Goal: Check status: Check status

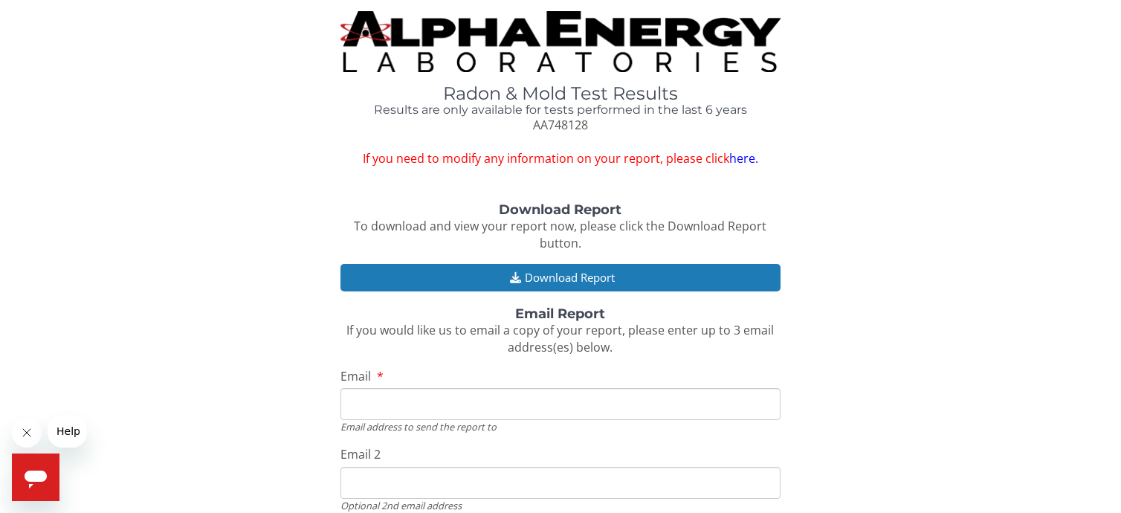
click at [395, 410] on input "Email" at bounding box center [560, 404] width 439 height 32
type input "derwings@gmail.com"
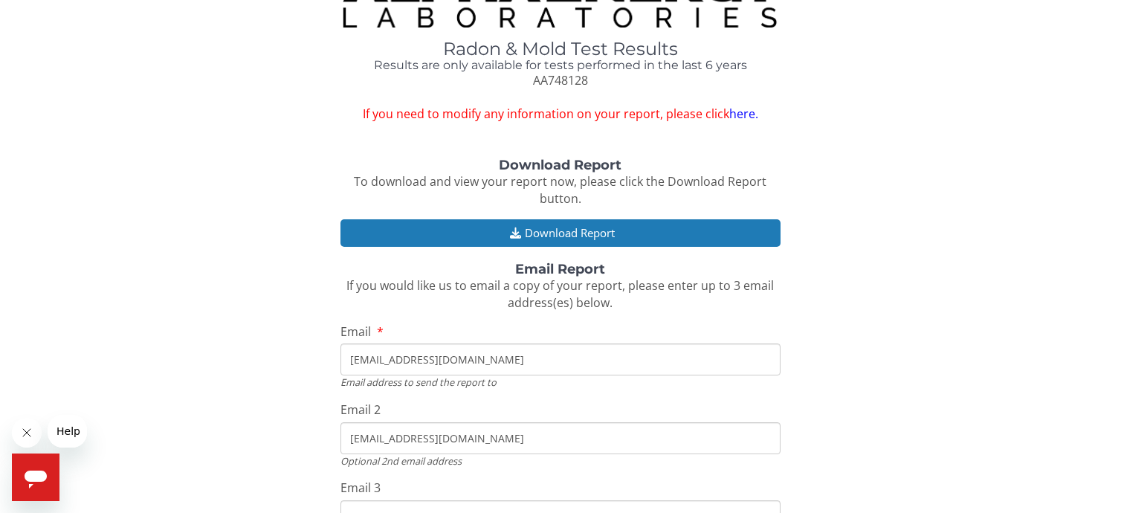
scroll to position [42, 0]
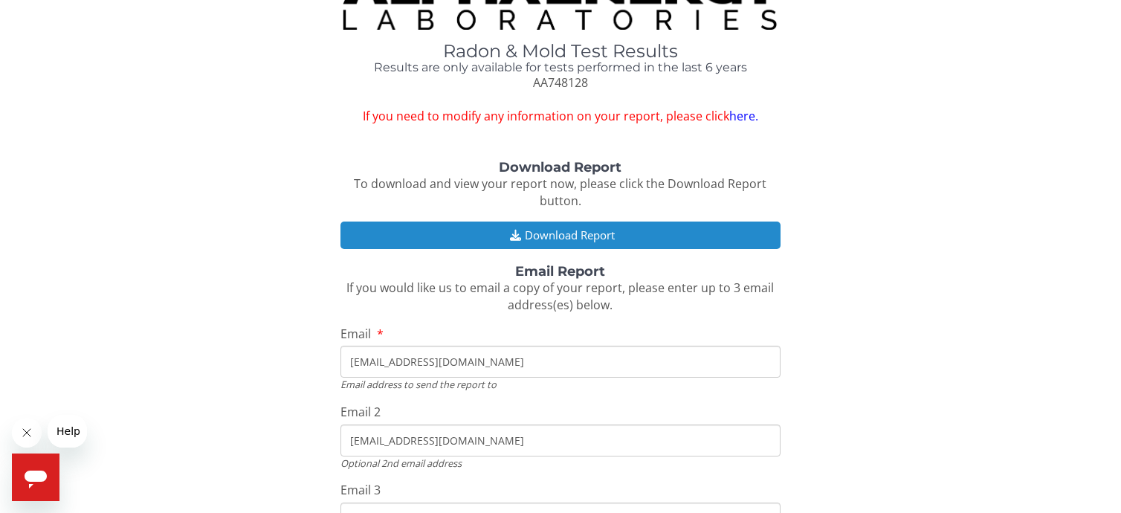
click at [562, 232] on button "Download Report" at bounding box center [560, 236] width 439 height 28
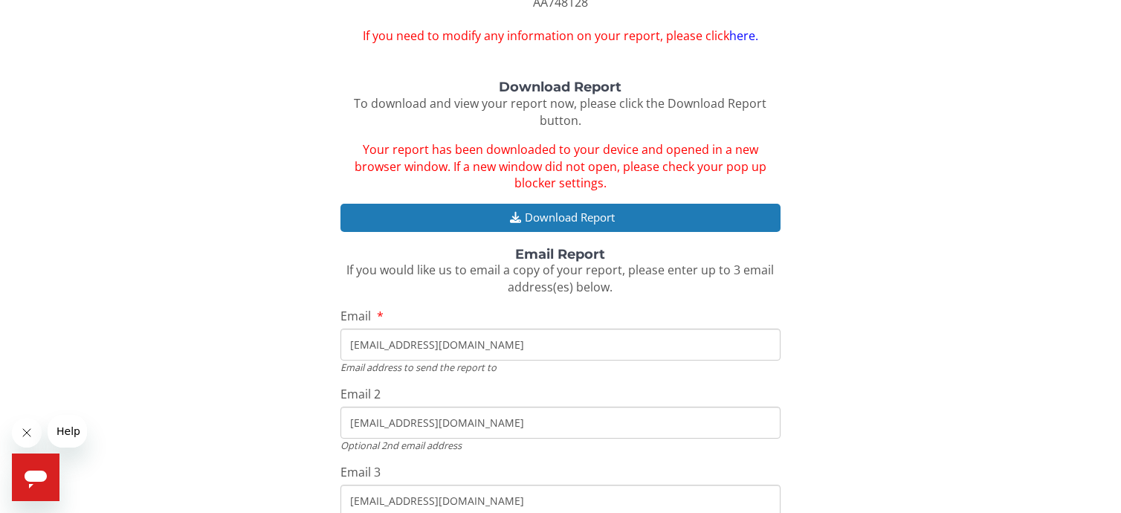
scroll to position [149, 0]
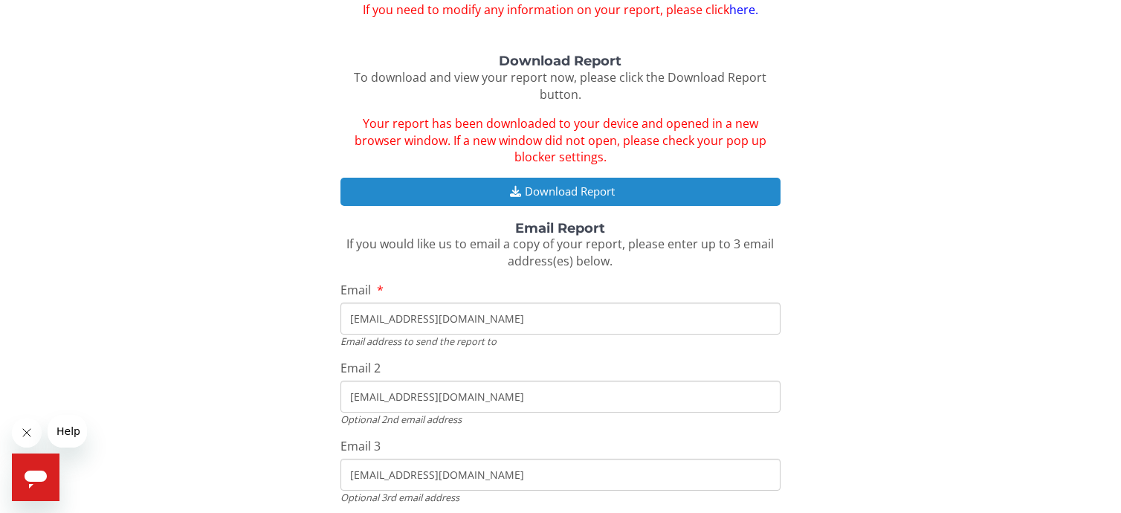
click at [549, 192] on button "Download Report" at bounding box center [560, 192] width 439 height 28
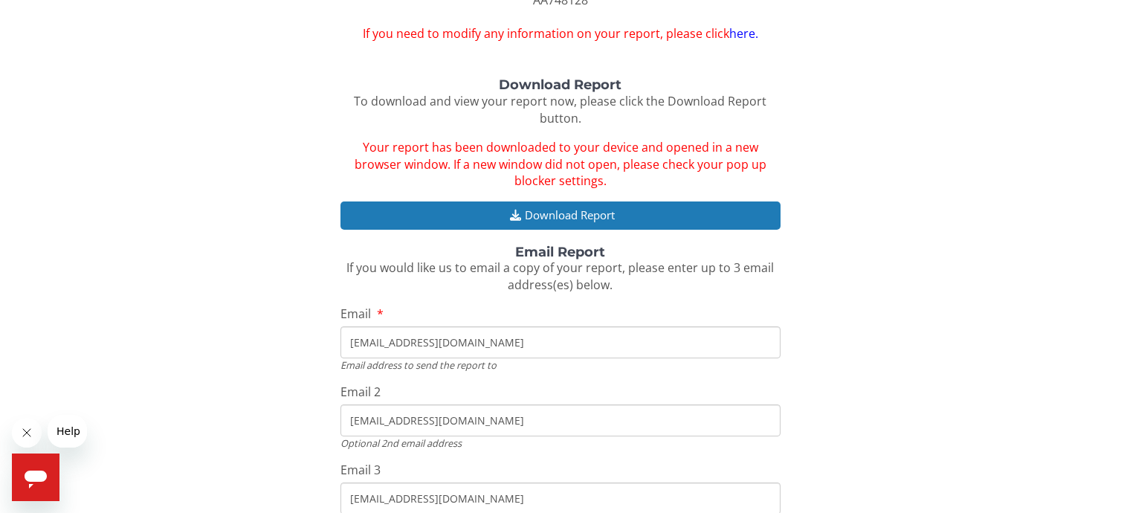
scroll to position [0, 0]
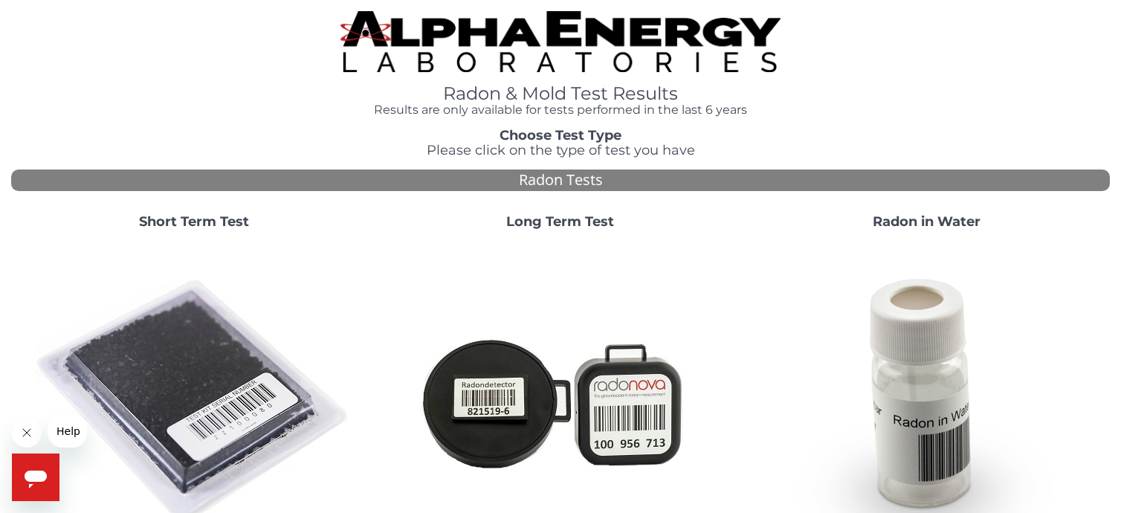
click at [193, 223] on strong "Short Term Test" at bounding box center [194, 221] width 110 height 16
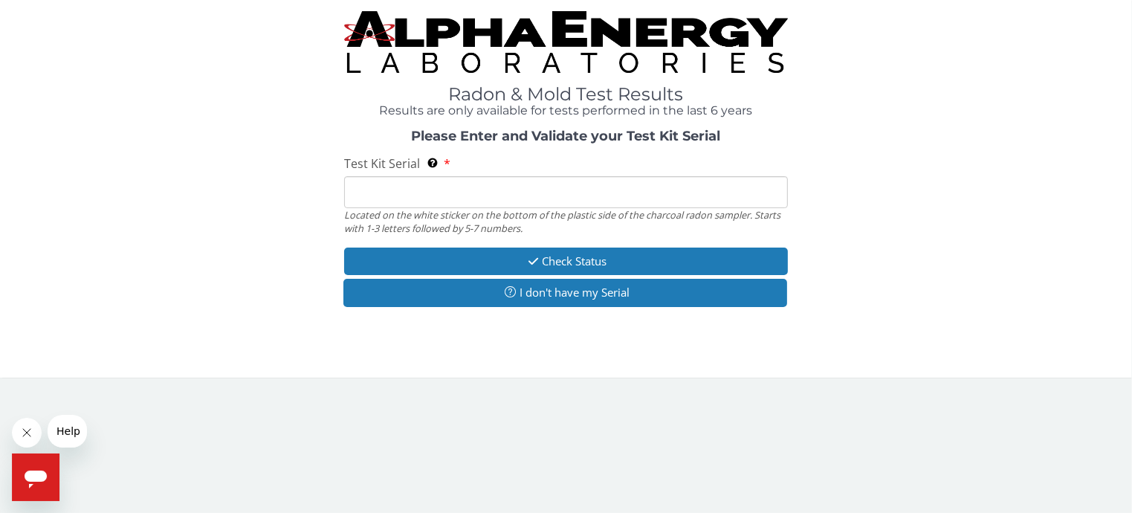
click at [453, 193] on input "Test Kit Serial Located on the white sticker on the bottom of the plastic side …" at bounding box center [566, 192] width 444 height 32
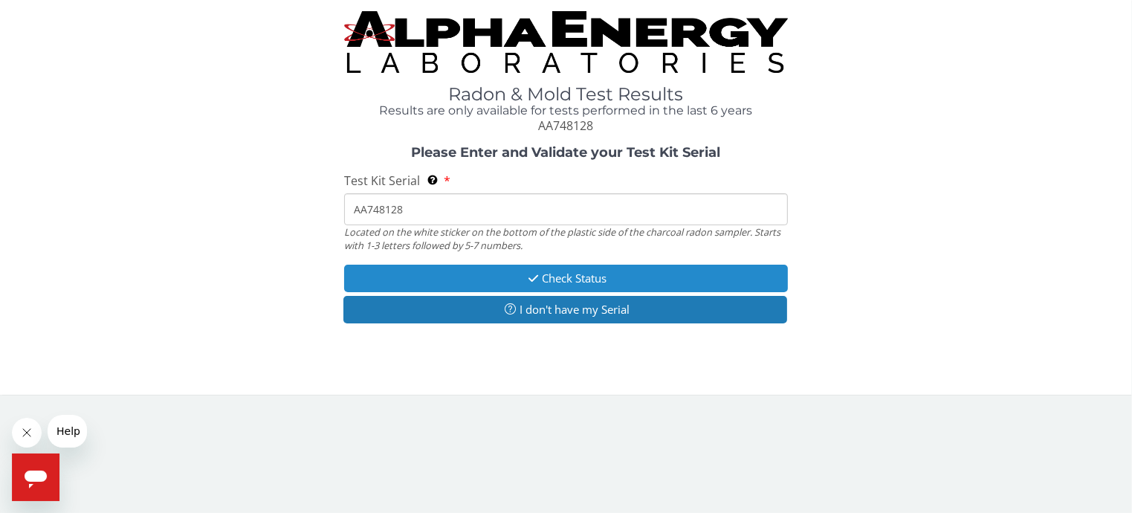
type input "AA748128"
click at [535, 279] on icon "button" at bounding box center [533, 278] width 17 height 11
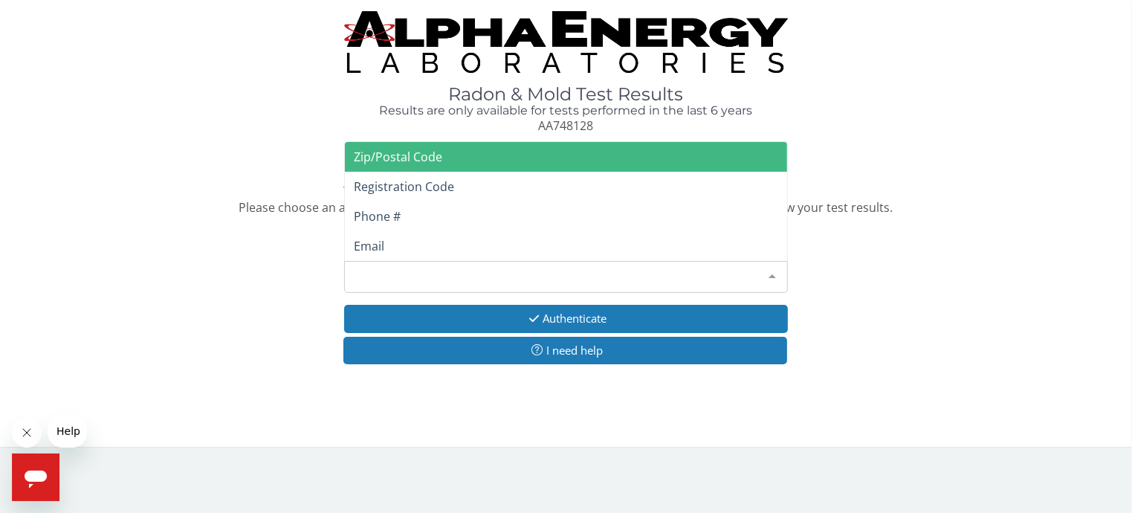
click at [770, 278] on div at bounding box center [773, 276] width 30 height 28
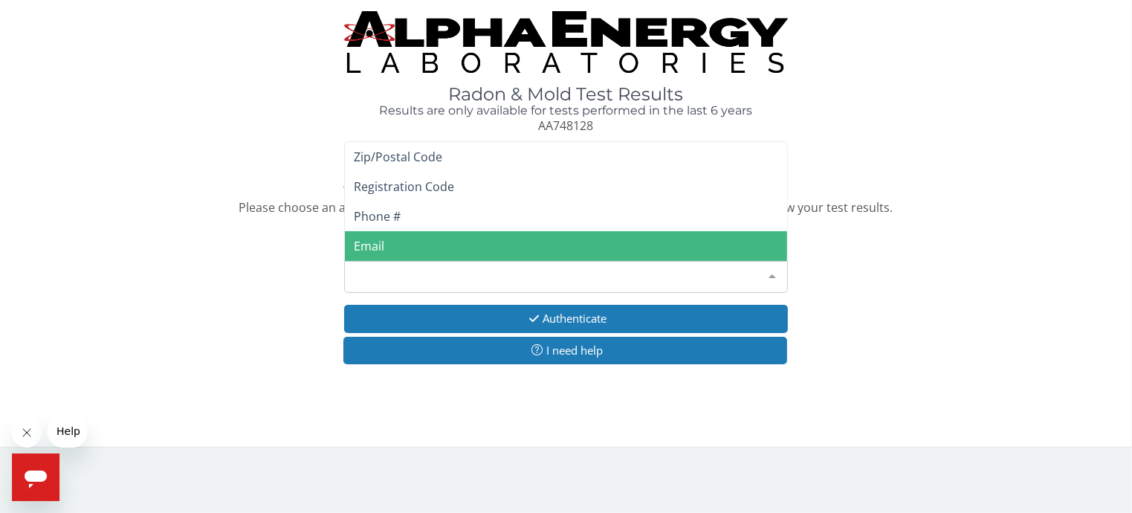
click at [359, 254] on span "Email" at bounding box center [566, 246] width 442 height 30
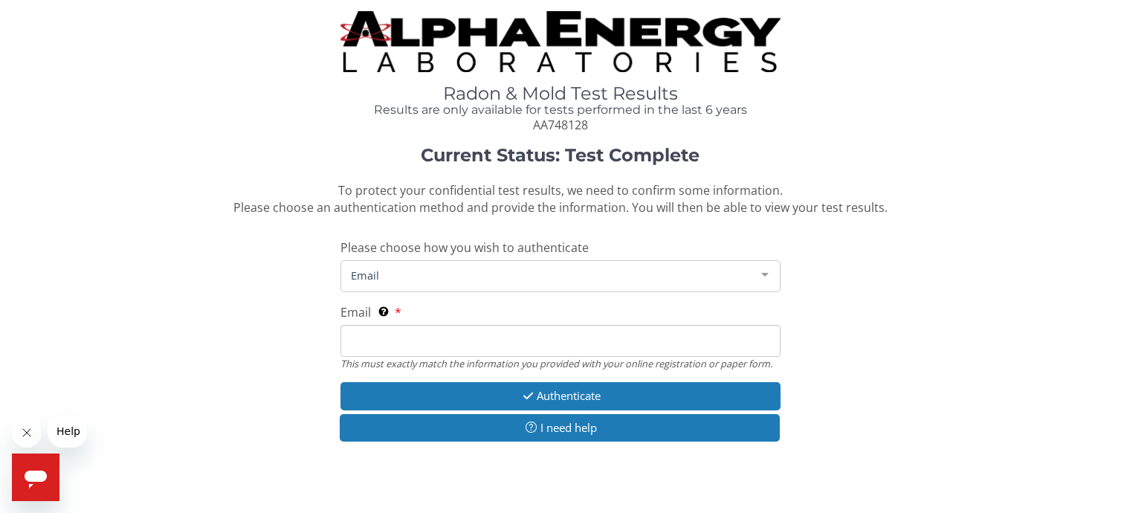
click at [425, 346] on input "Email This must exactly match the information you provided with your online reg…" at bounding box center [560, 341] width 439 height 32
type input "derwings@gmail.com"
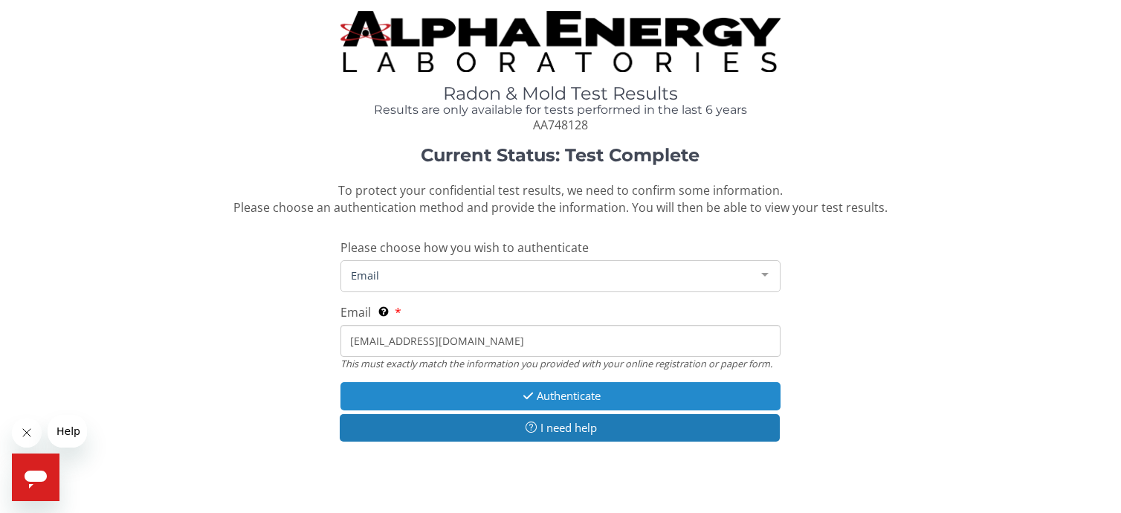
click at [549, 395] on button "Authenticate" at bounding box center [560, 396] width 439 height 28
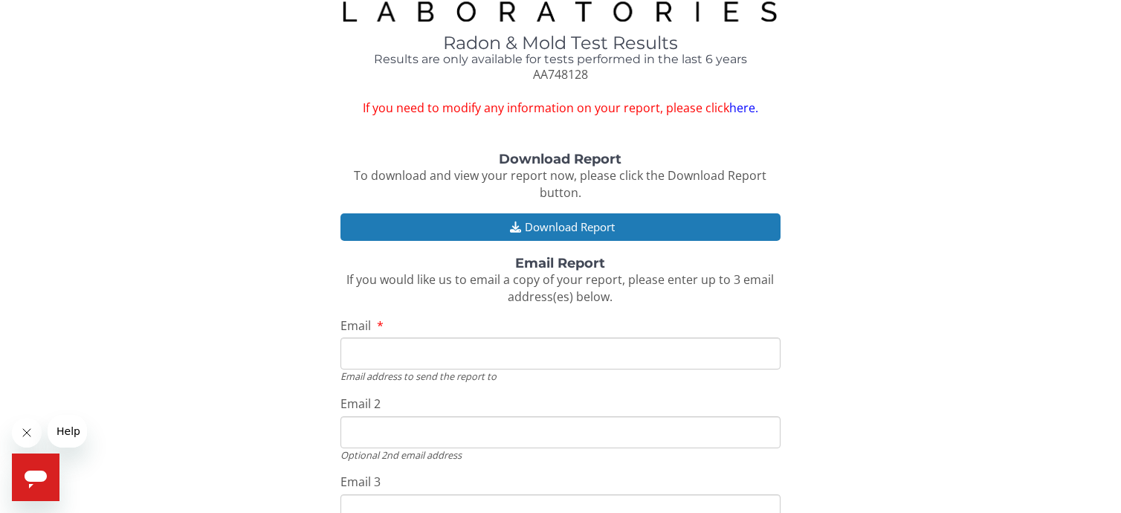
scroll to position [149, 0]
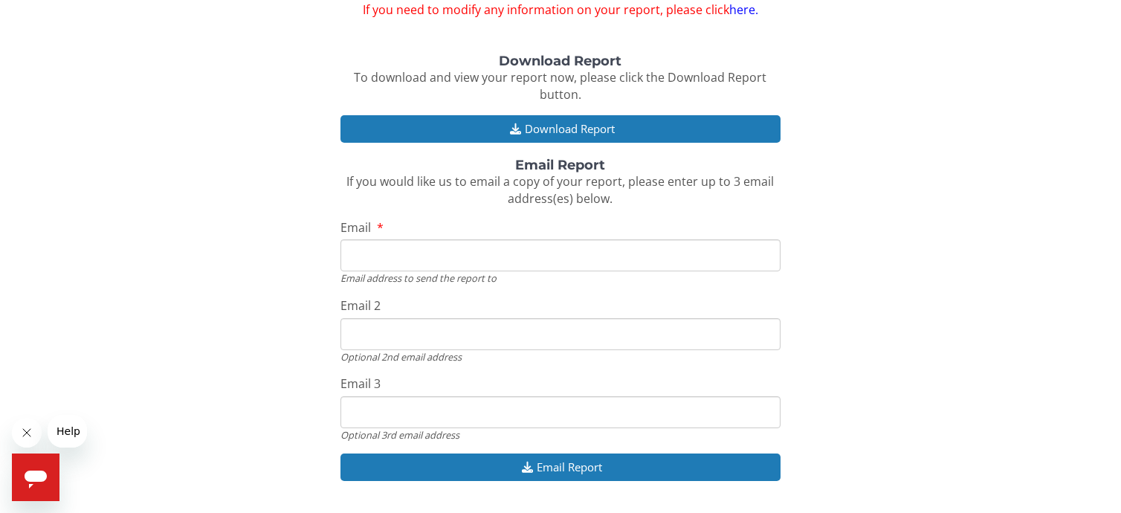
click at [370, 245] on input "Email" at bounding box center [560, 255] width 439 height 32
type input "derwings@gmail.com"
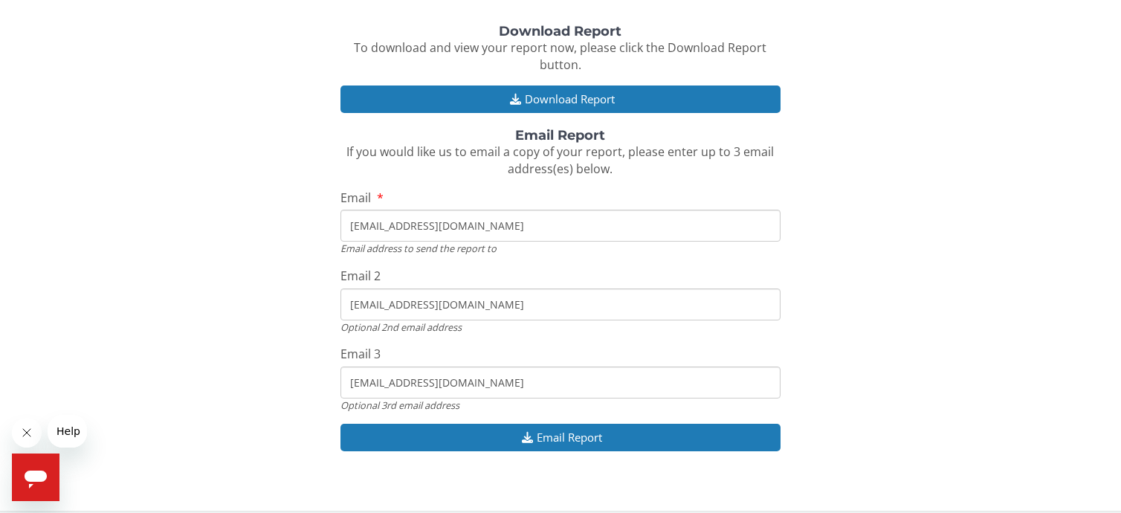
scroll to position [191, 0]
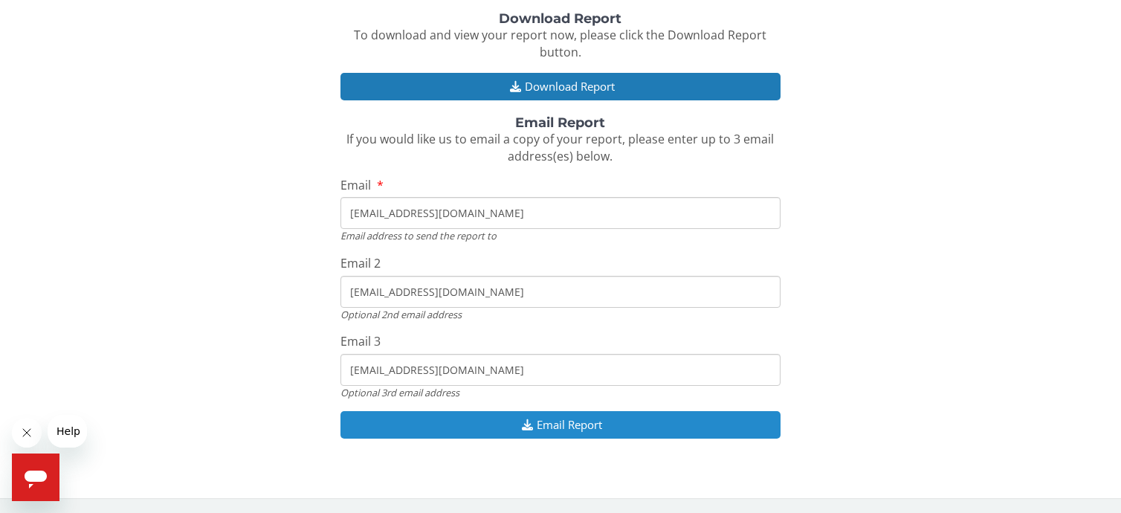
click at [551, 423] on button "Email Report" at bounding box center [560, 425] width 439 height 28
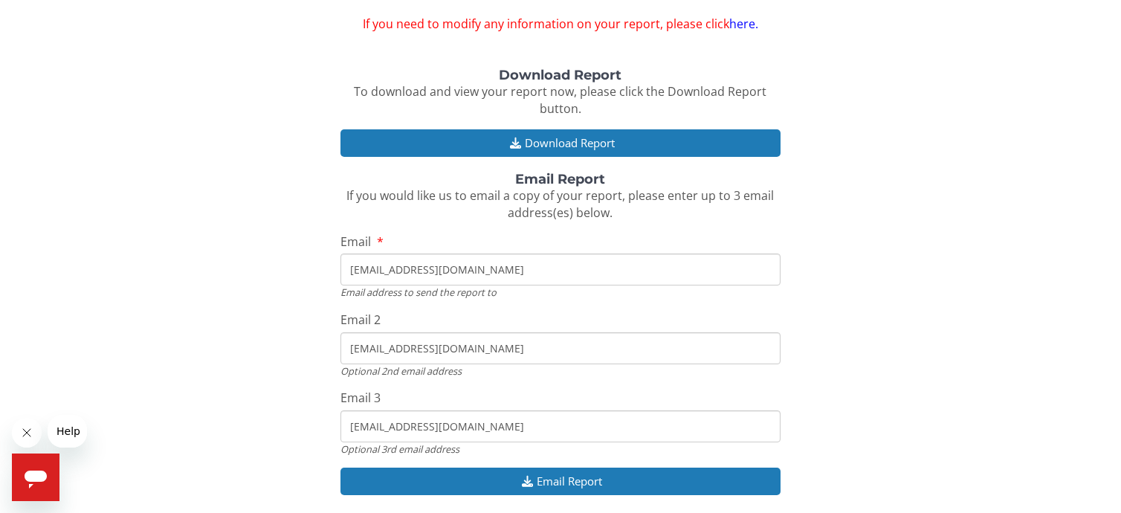
scroll to position [19, 0]
